Goal: Information Seeking & Learning: Learn about a topic

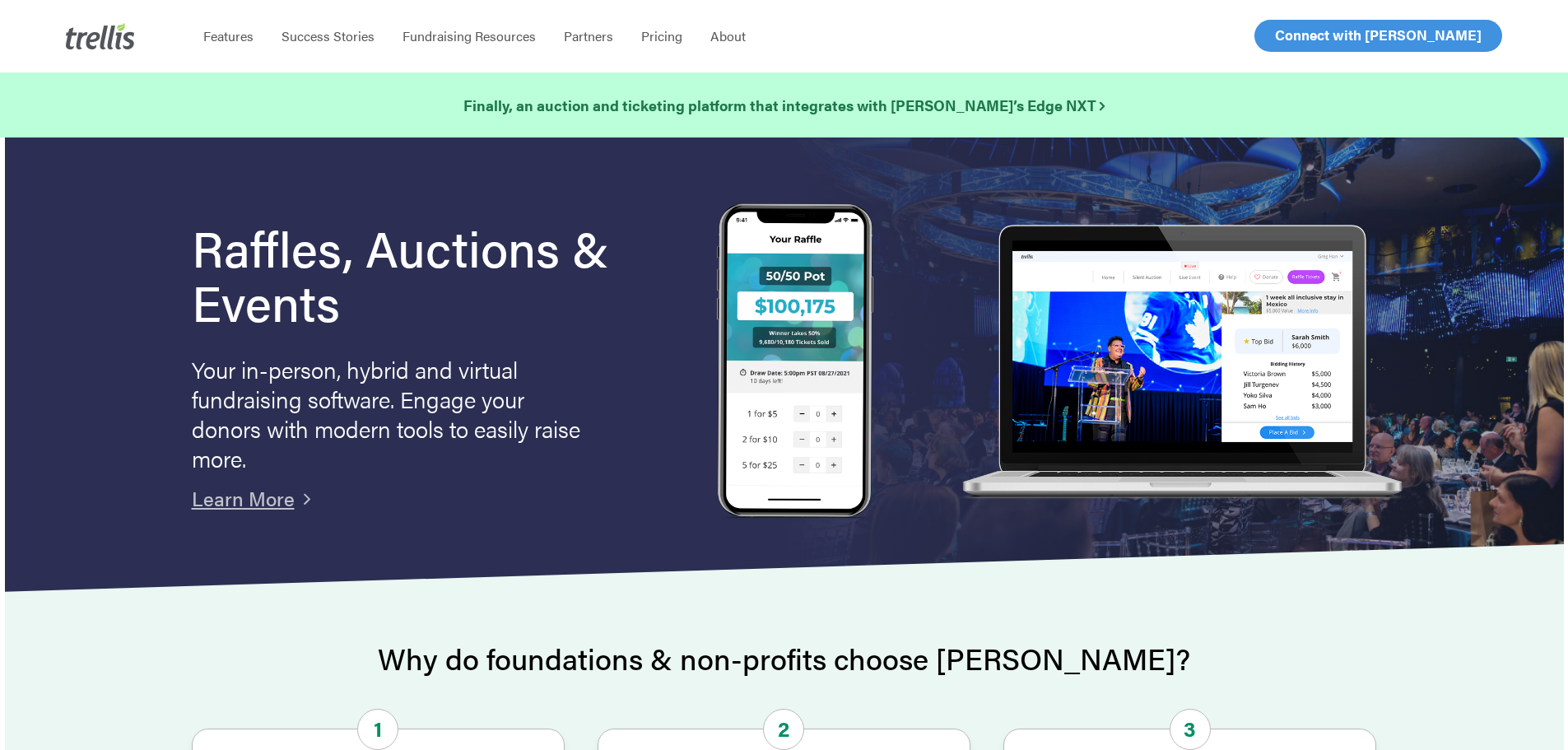
click at [1305, 586] on polygon at bounding box center [753, 569] width 1622 height 49
click at [901, 100] on strong "Finally, an auction and ticketing platform that integrates with Raiser’s Edge N…" at bounding box center [784, 105] width 641 height 20
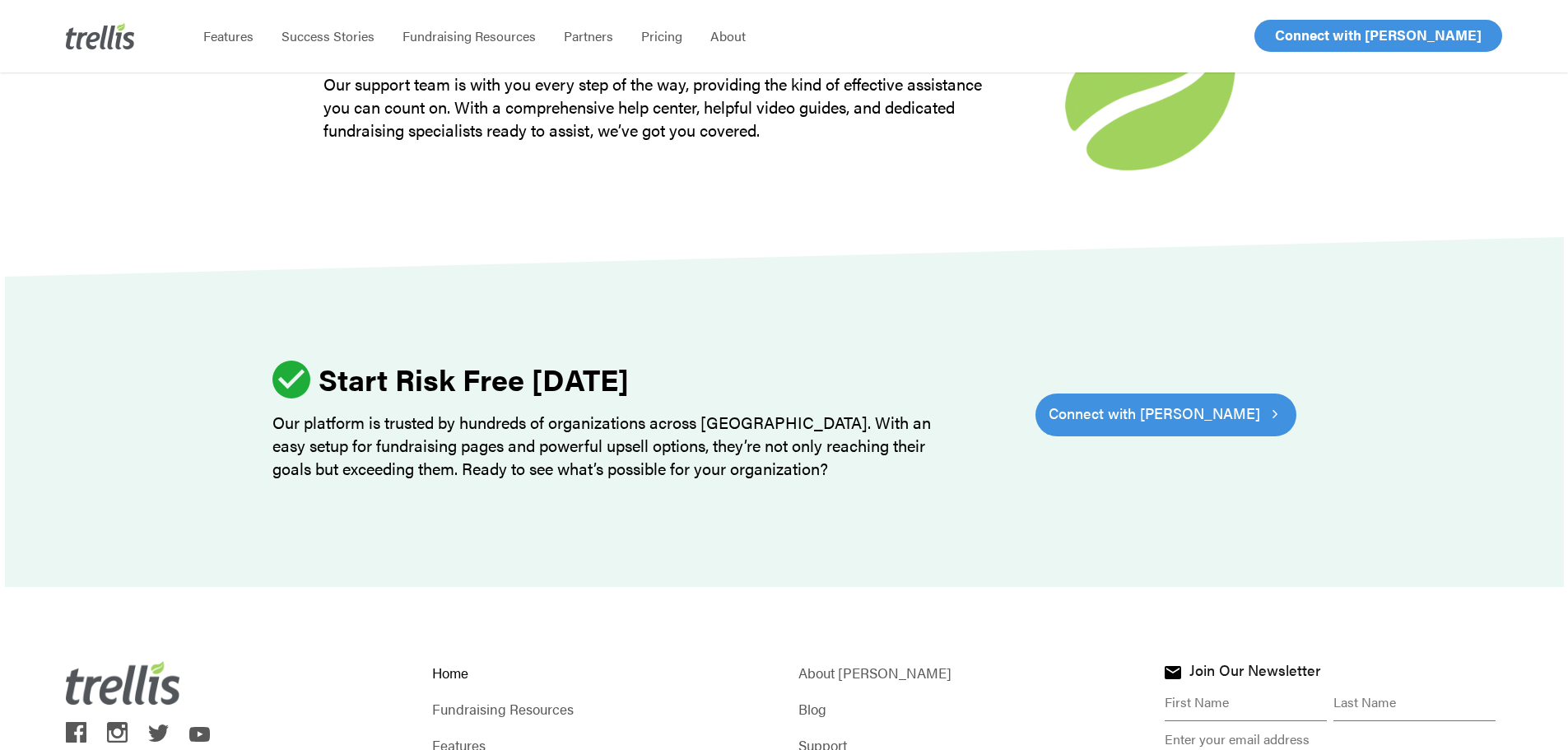
scroll to position [4634, 0]
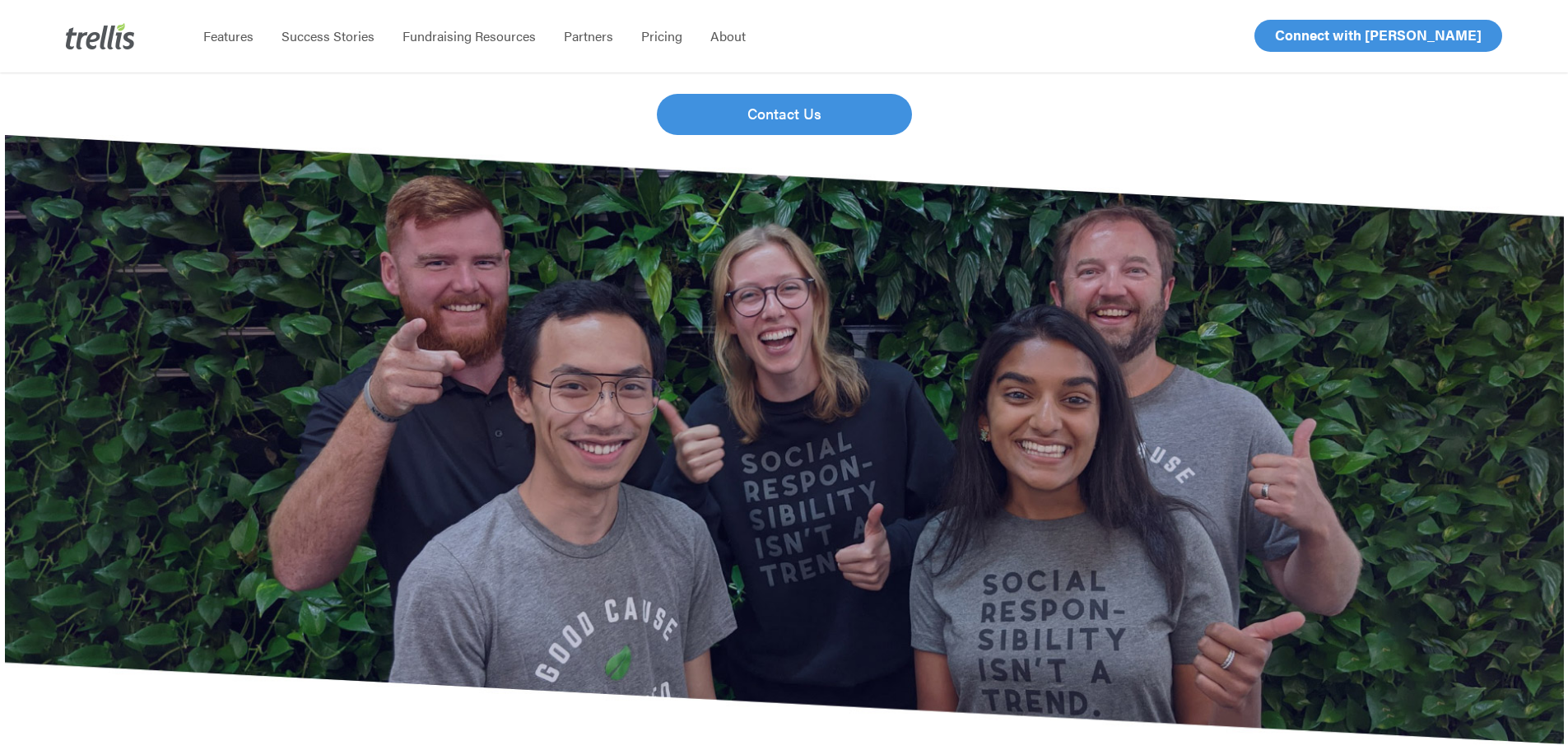
click at [1381, 523] on img at bounding box center [784, 440] width 1559 height 609
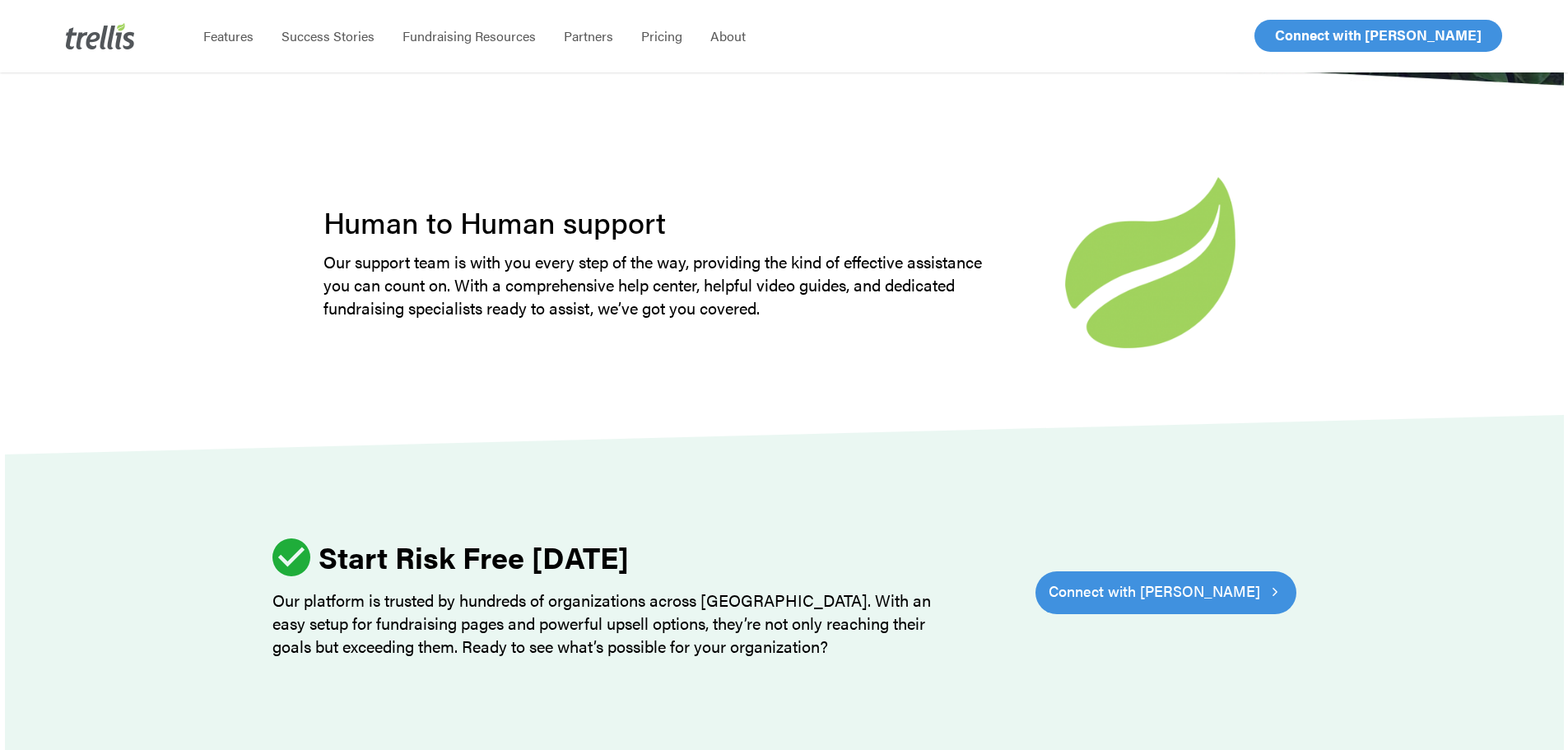
scroll to position [5128, 0]
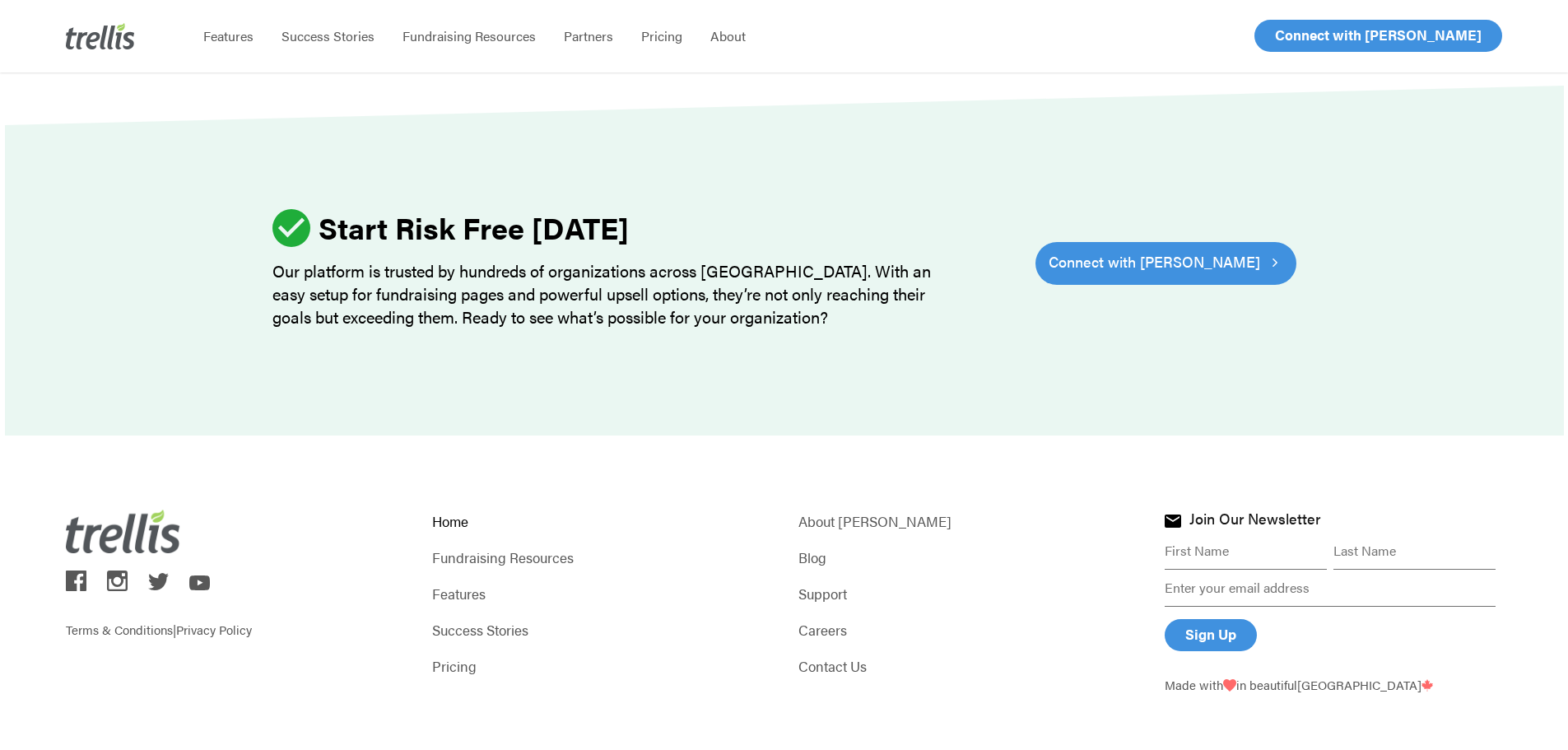
click at [430, 652] on div "Terms & Conditions | Privacy Policy Home Fundraising Resources Features Success…" at bounding box center [784, 601] width 1437 height 332
click at [456, 654] on link "Pricing" at bounding box center [602, 666] width 338 height 23
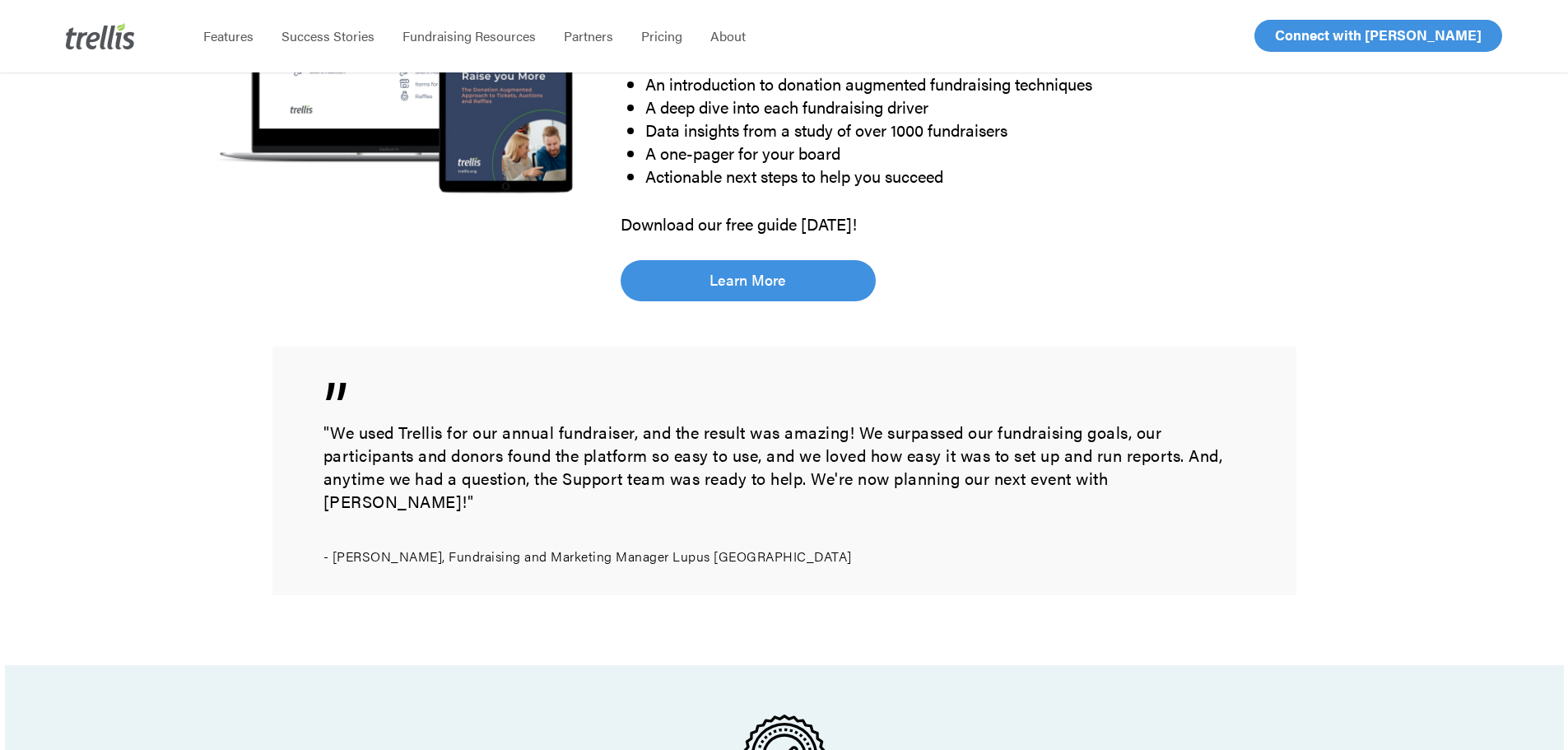
scroll to position [0, 0]
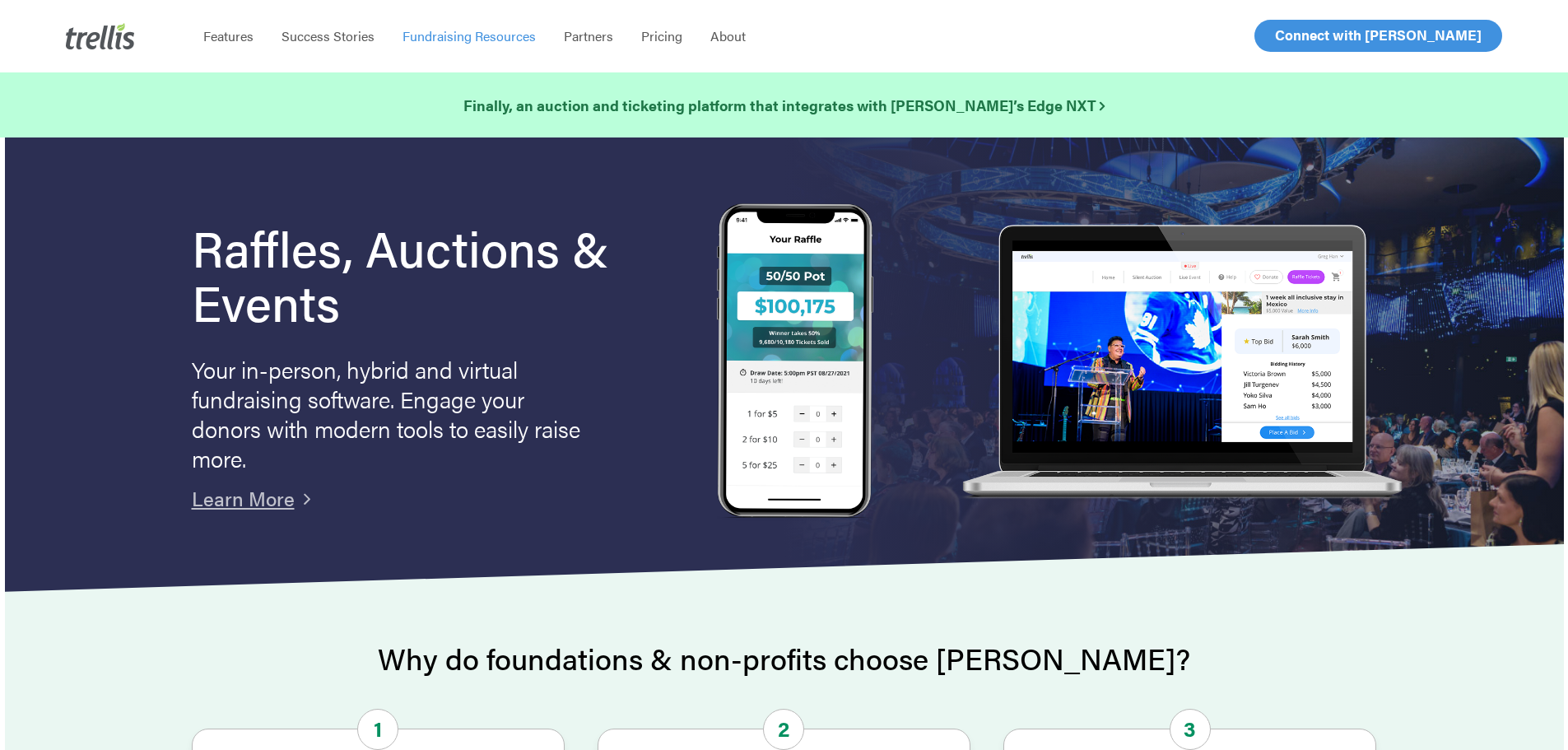
click at [451, 44] on span "Fundraising Resources" at bounding box center [470, 36] width 134 height 19
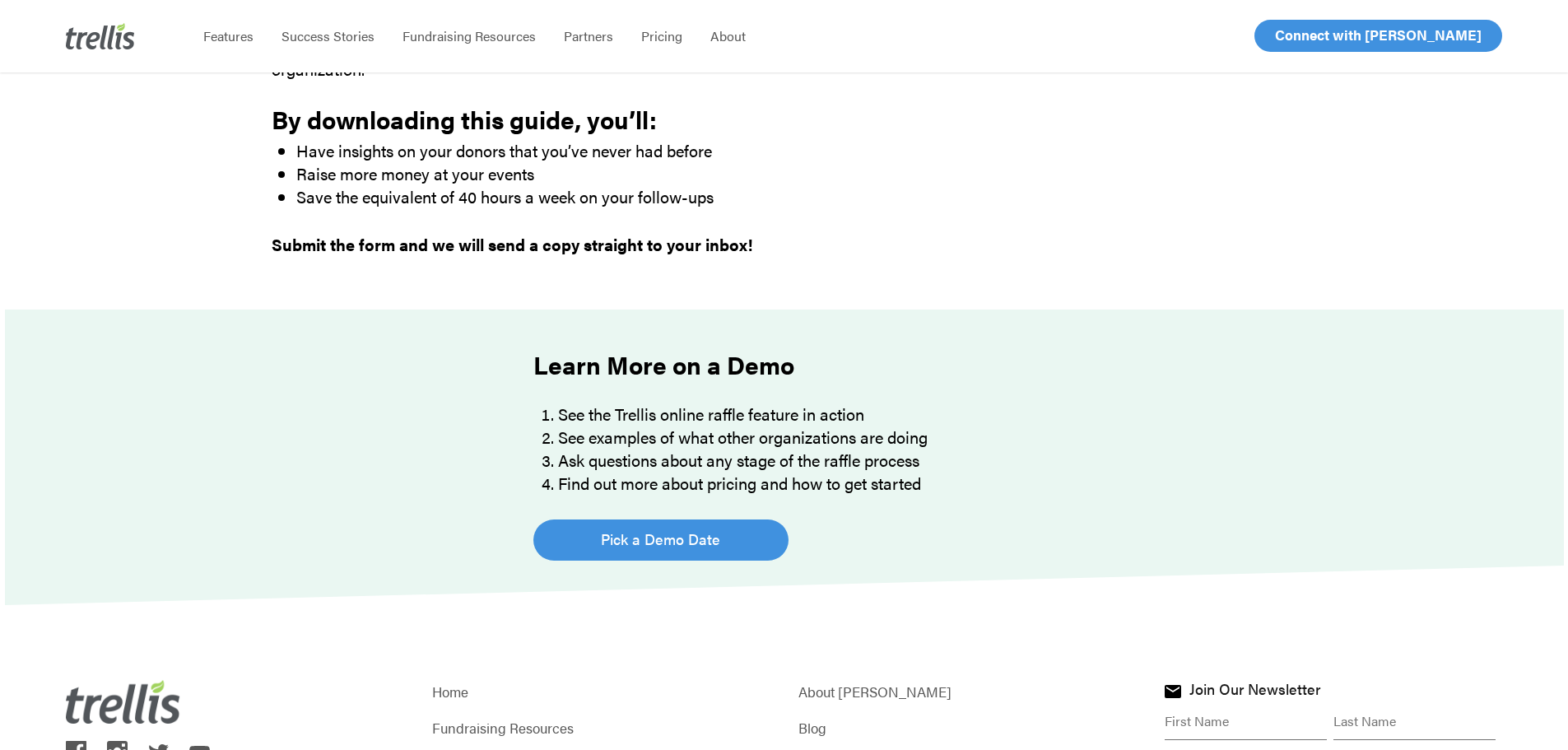
scroll to position [1099, 0]
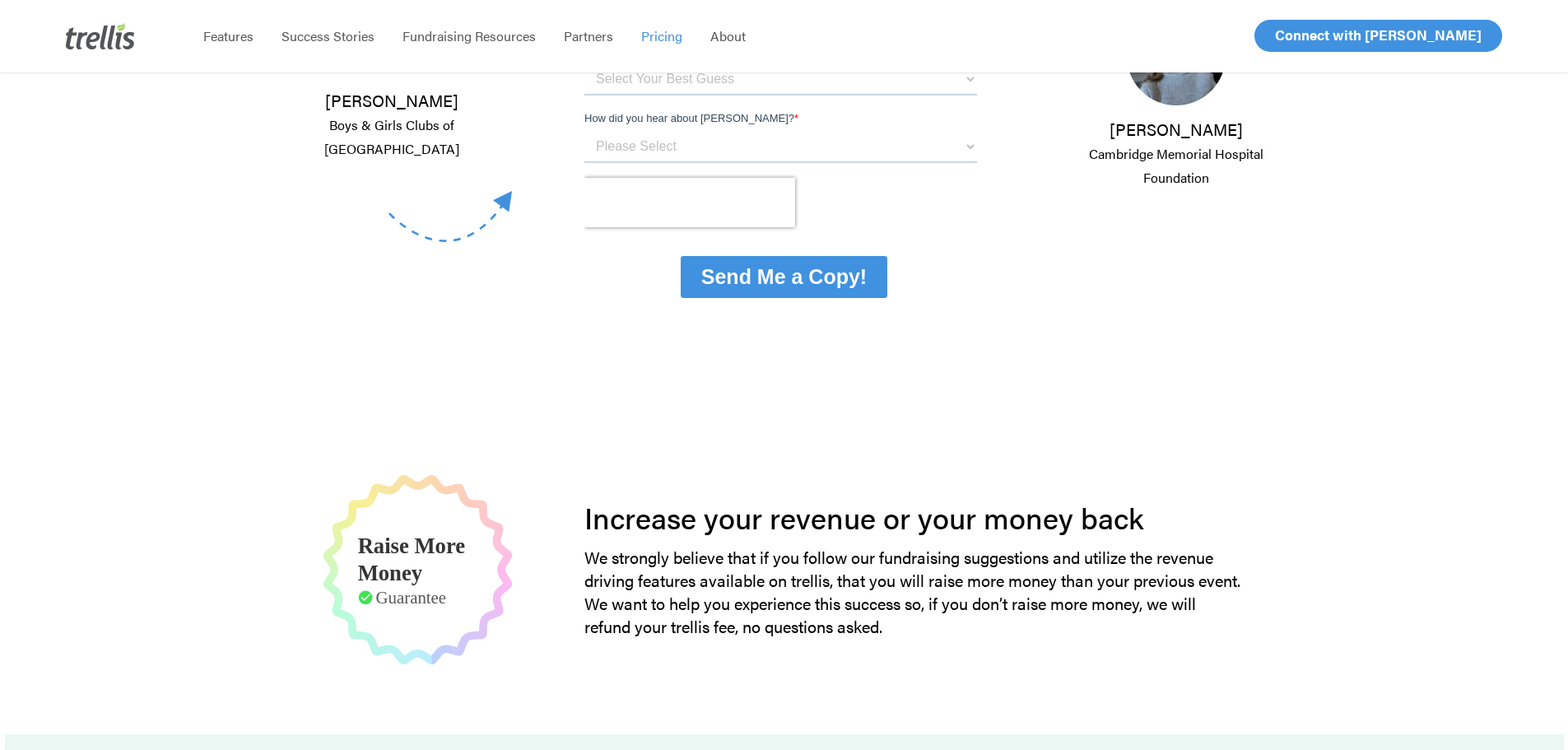
scroll to position [906, 0]
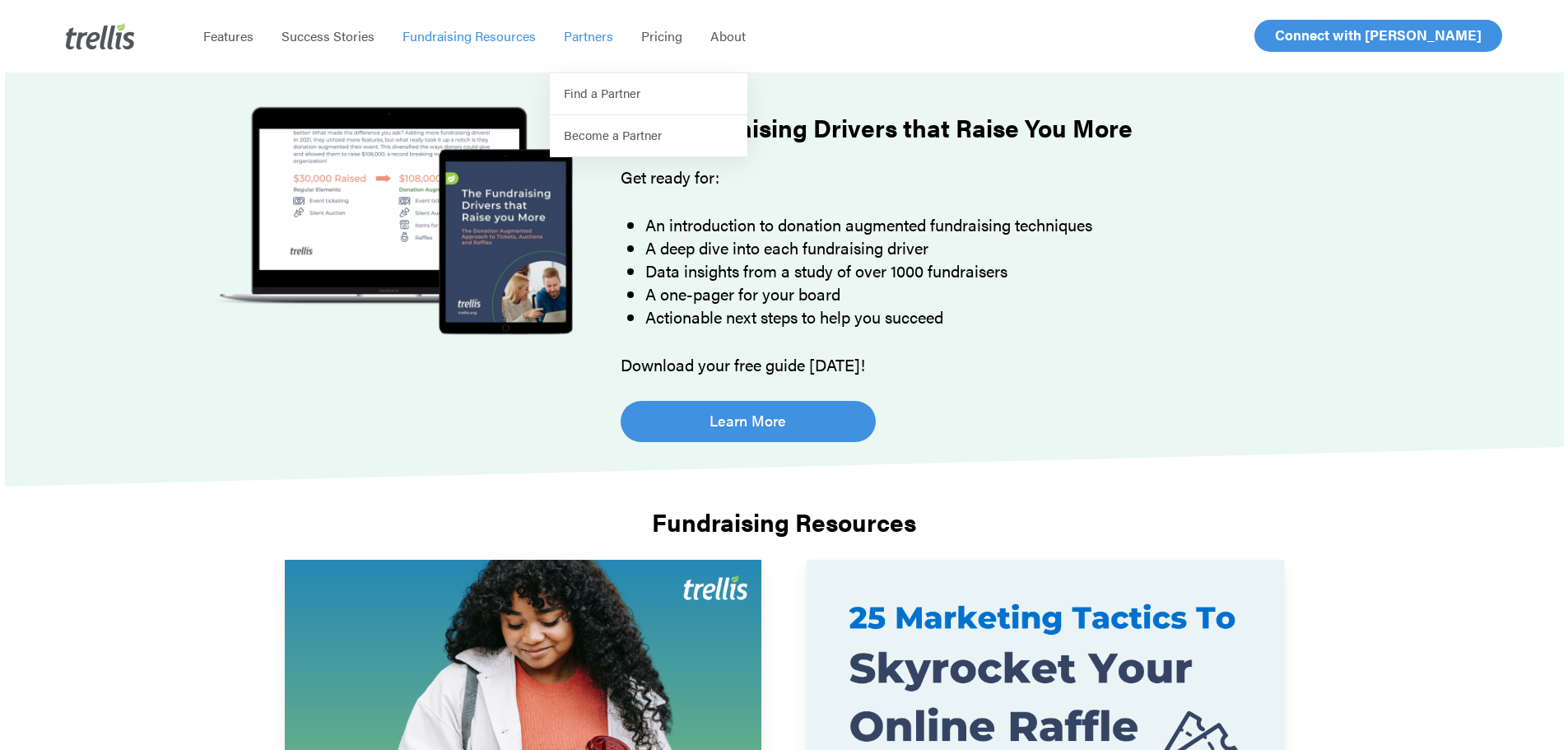
click at [591, 34] on span "Partners" at bounding box center [588, 36] width 49 height 19
